Goal: Task Accomplishment & Management: Manage account settings

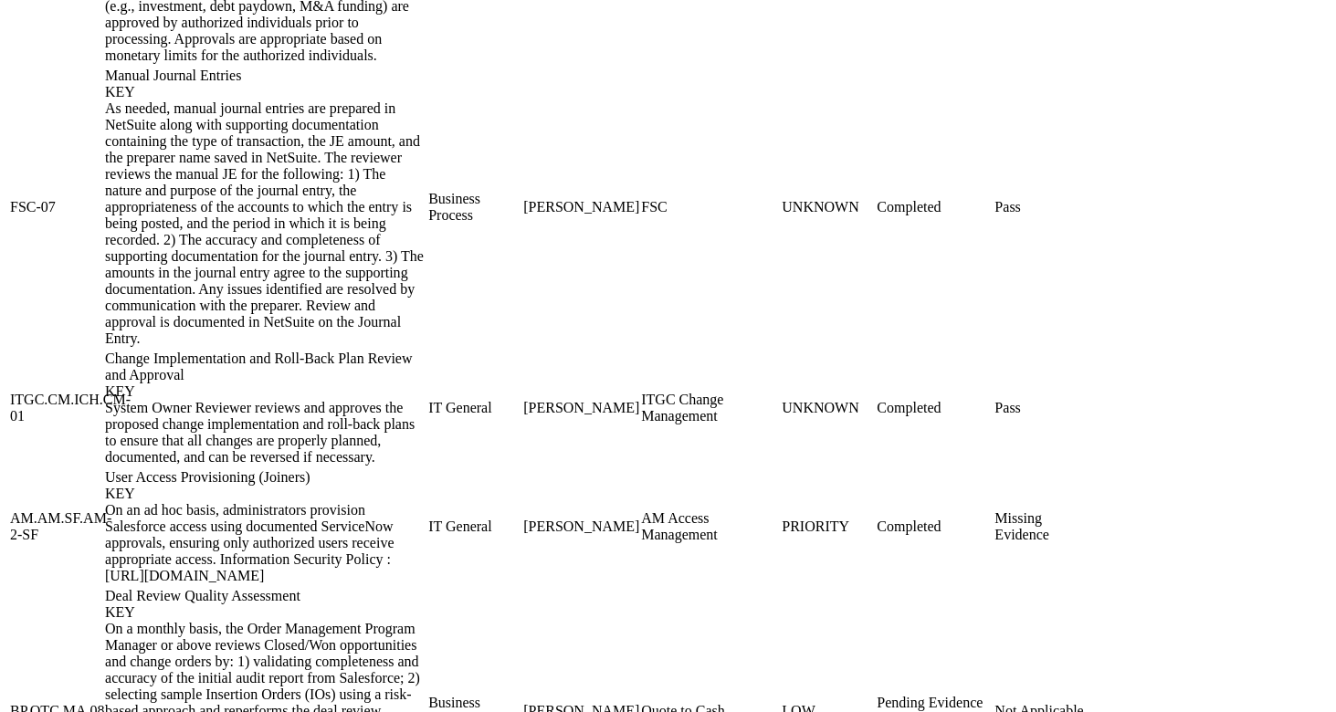
scroll to position [2677, 0]
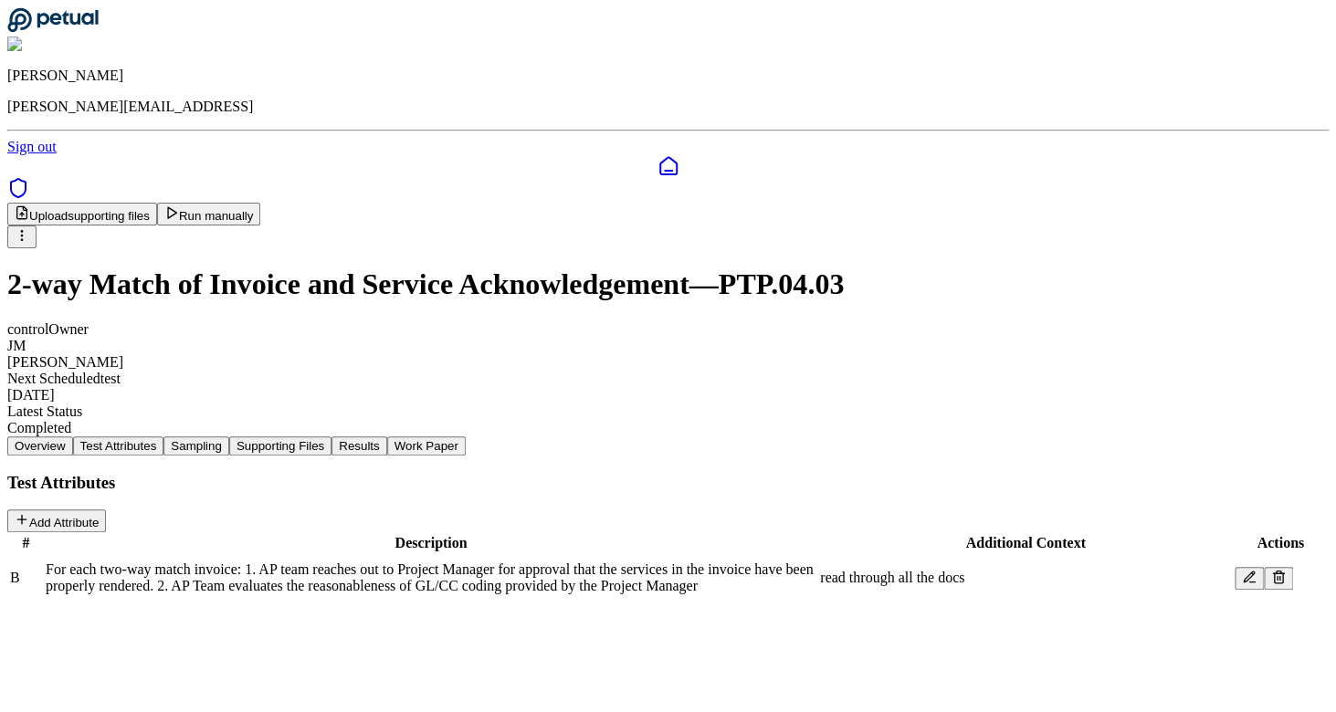
click at [164, 436] on button "Test Attributes" at bounding box center [118, 445] width 91 height 19
click at [479, 436] on div "Overview Test Attributes Sampling Supporting Files Results Work Paper" at bounding box center [667, 445] width 1321 height 19
click at [229, 436] on button "Sampling" at bounding box center [196, 445] width 66 height 19
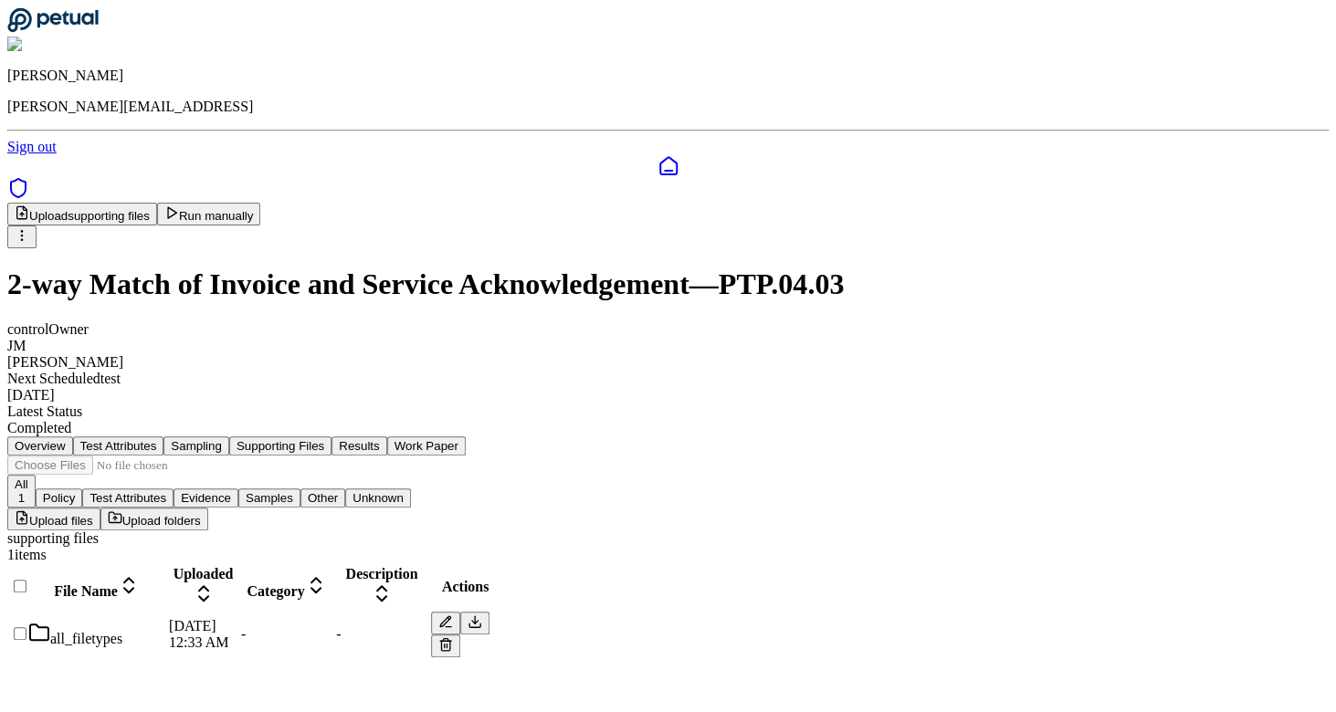
click at [331, 436] on button "Supporting Files" at bounding box center [280, 445] width 102 height 19
click at [25, 644] on div at bounding box center [17, 644] width 15 height 0
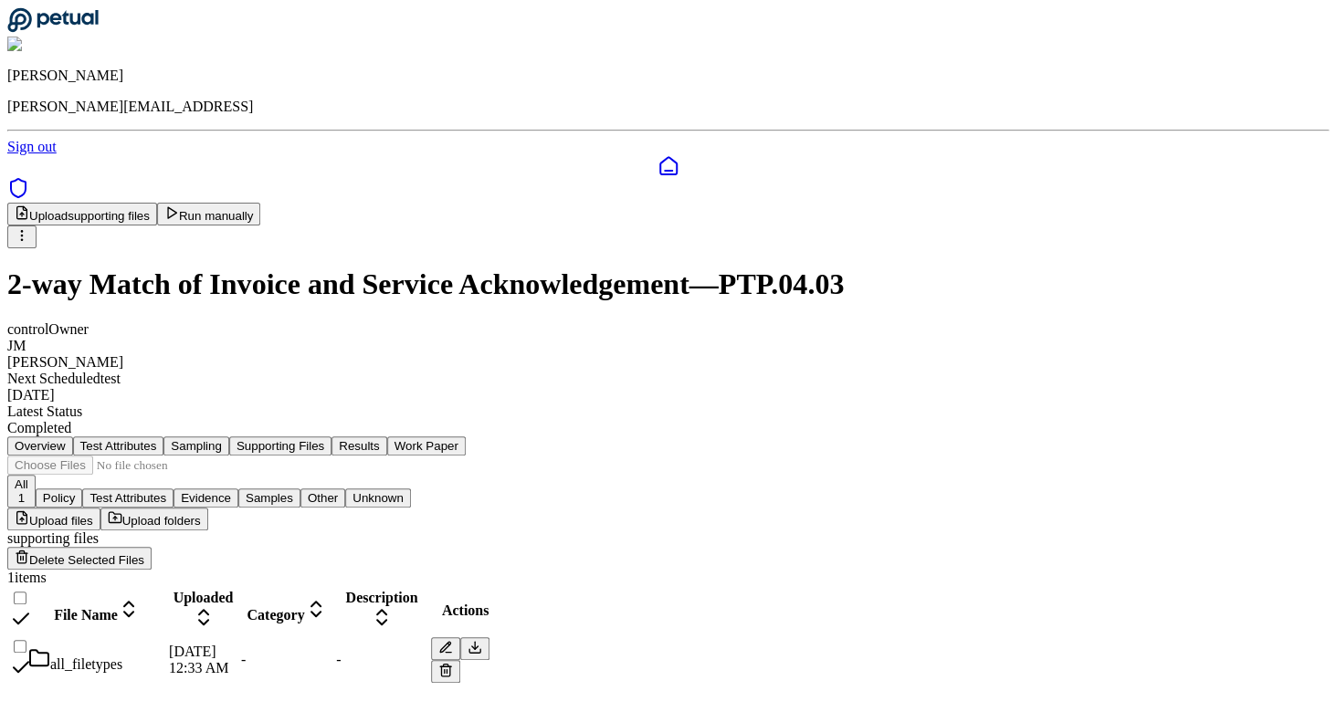
click at [152, 547] on button "Delete Selected Files" at bounding box center [79, 558] width 144 height 23
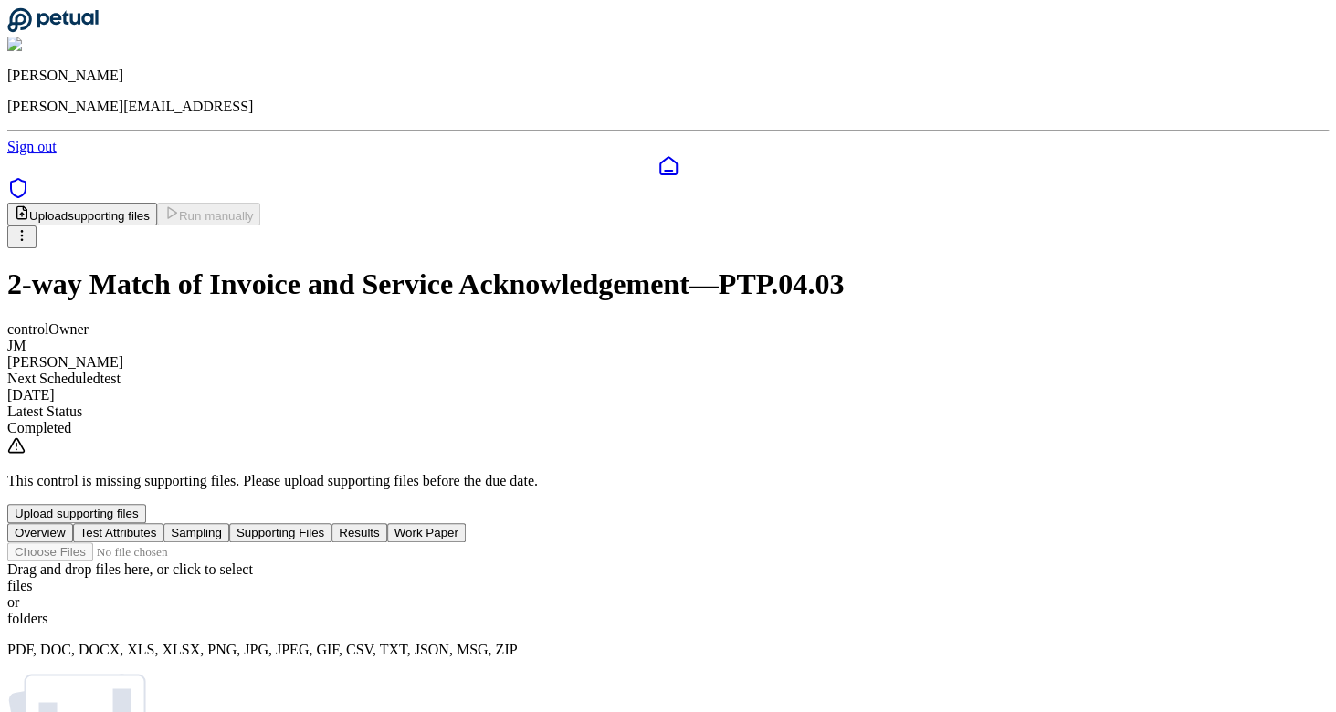
scroll to position [142, 0]
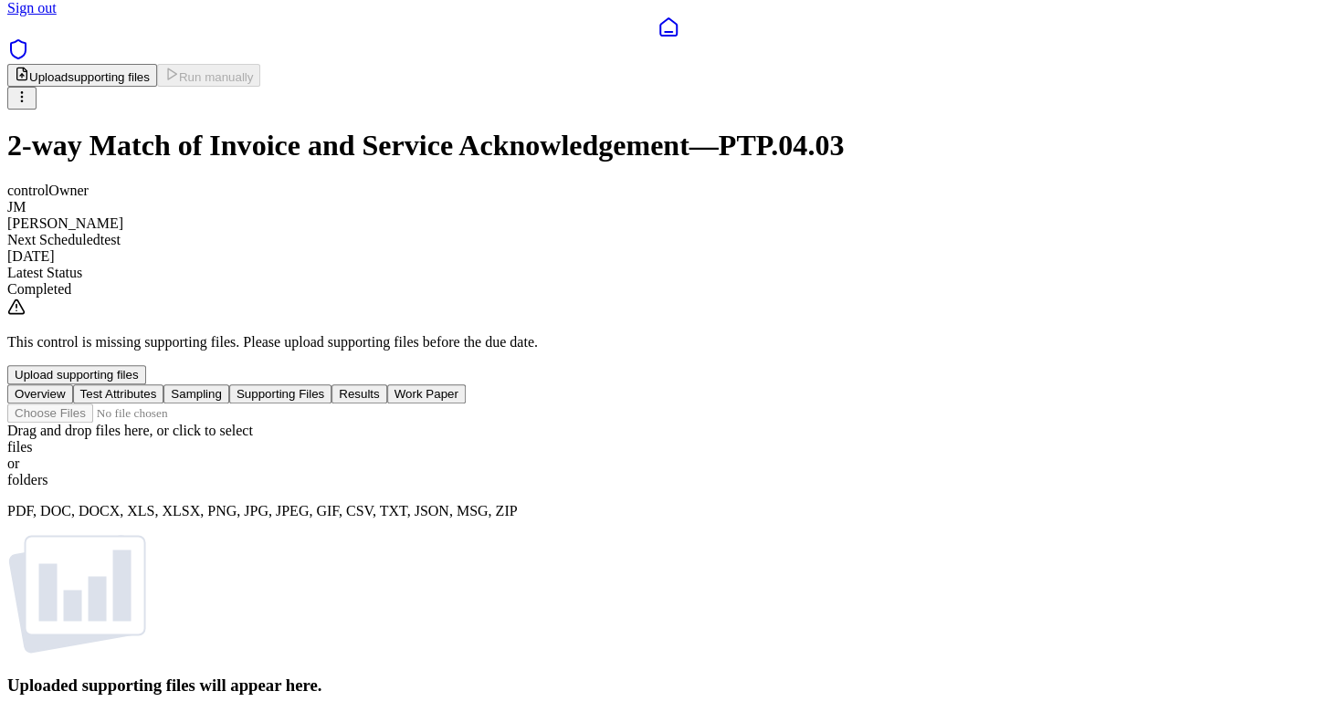
click at [871, 472] on div "folders" at bounding box center [667, 480] width 1321 height 16
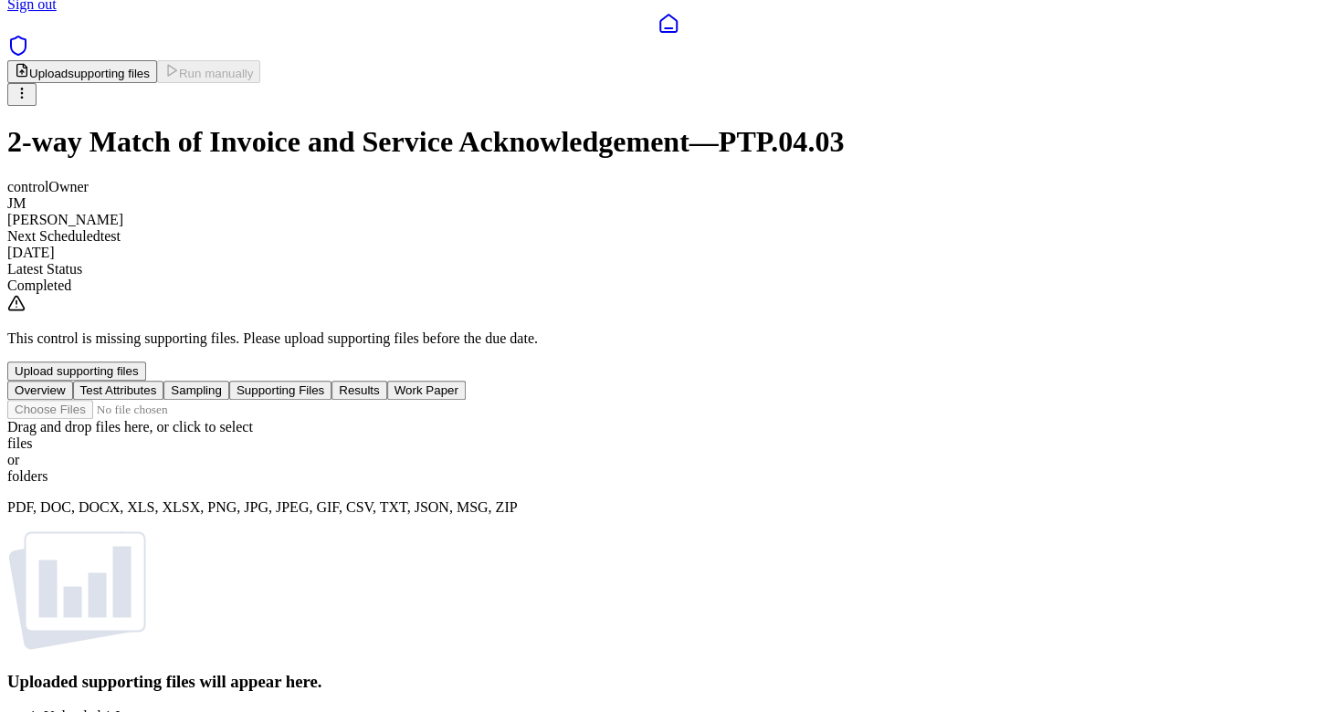
scroll to position [0, 0]
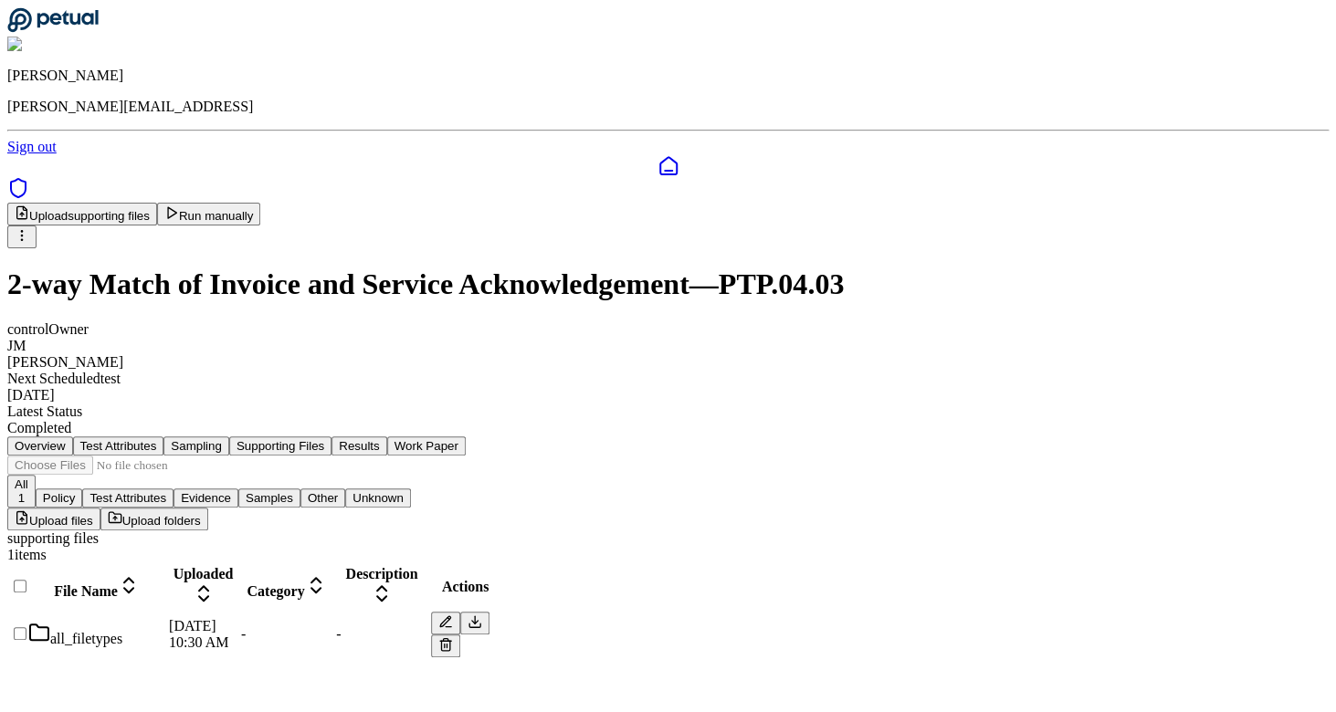
click at [165, 622] on div "all_filetypes" at bounding box center [96, 635] width 137 height 26
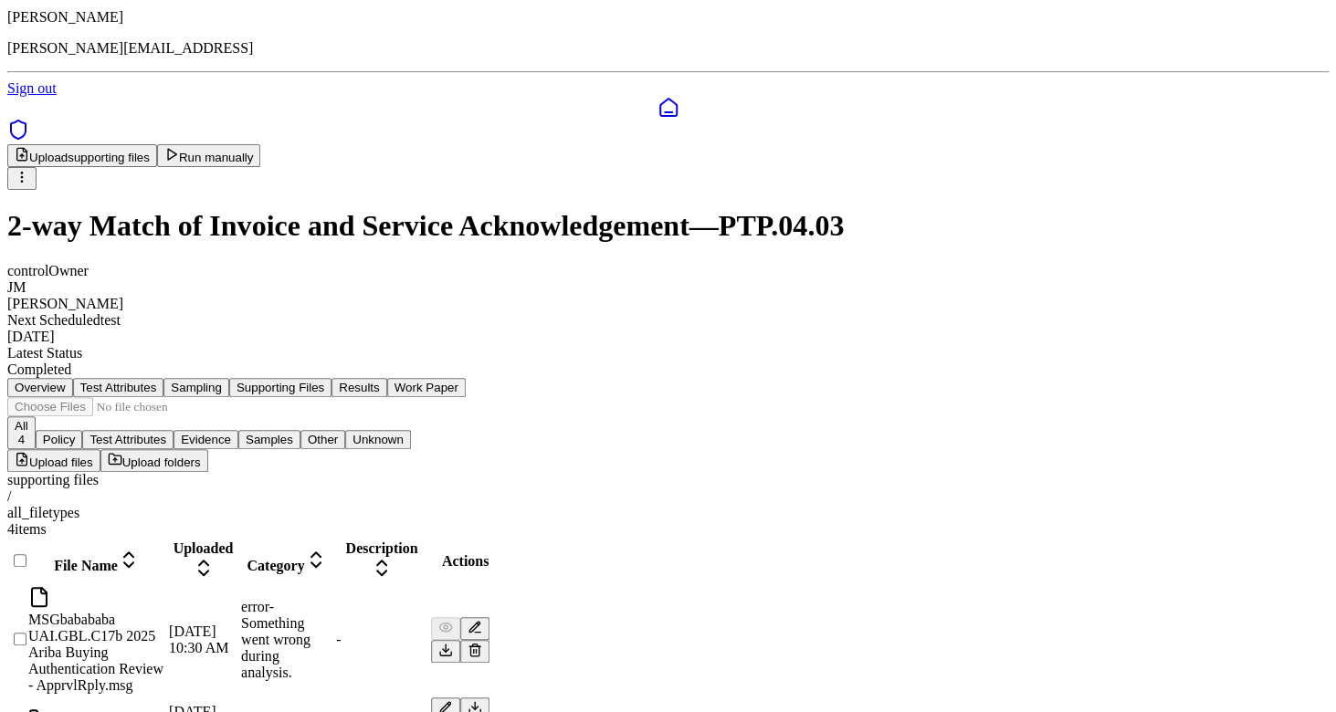
scroll to position [58, 0]
click at [165, 707] on div "table" at bounding box center [96, 720] width 137 height 26
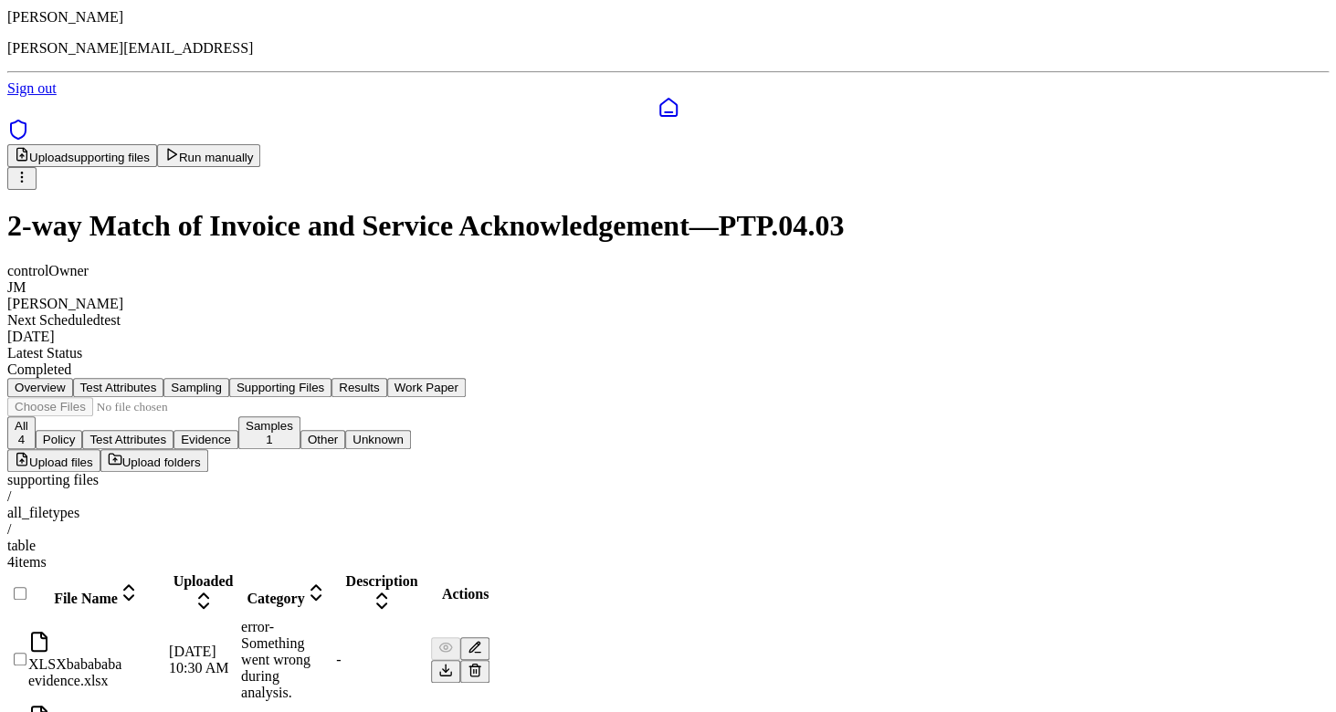
scroll to position [77, 0]
